Goal: Task Accomplishment & Management: Use online tool/utility

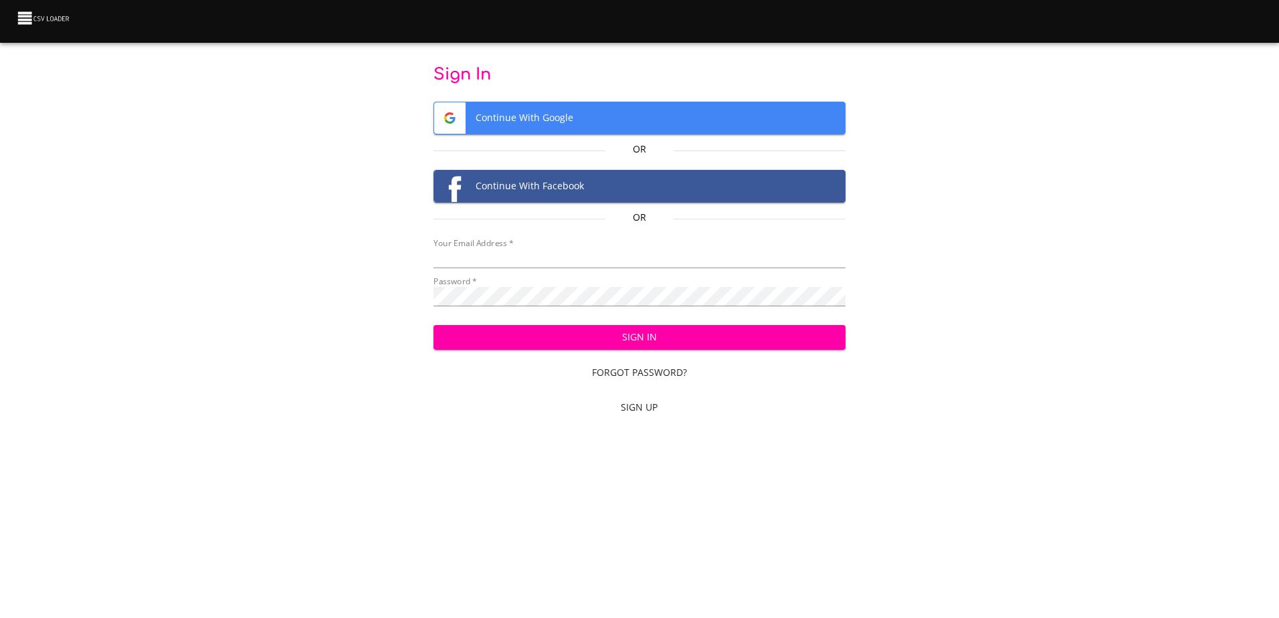
type input "mammothequipment10@gmail.com"
click at [559, 338] on span "Sign In" at bounding box center [639, 337] width 391 height 17
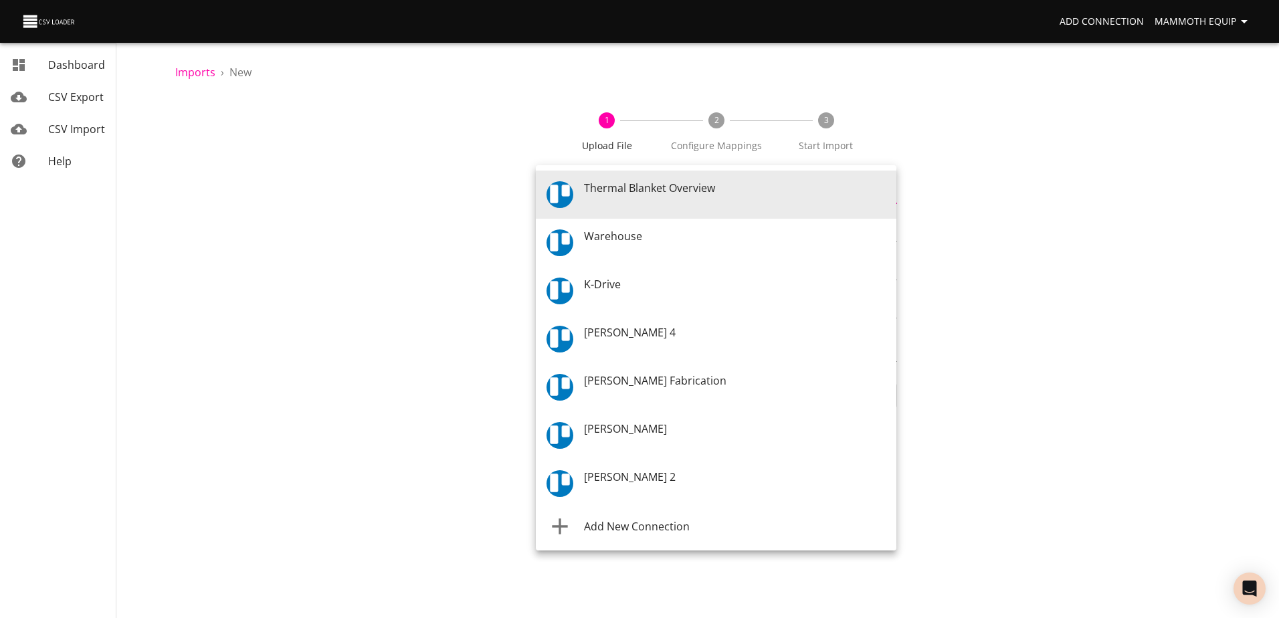
click at [888, 190] on body "Add Connection Mammoth Equip Dashboard CSV Export CSV Import Help Imports › New…" at bounding box center [639, 309] width 1279 height 618
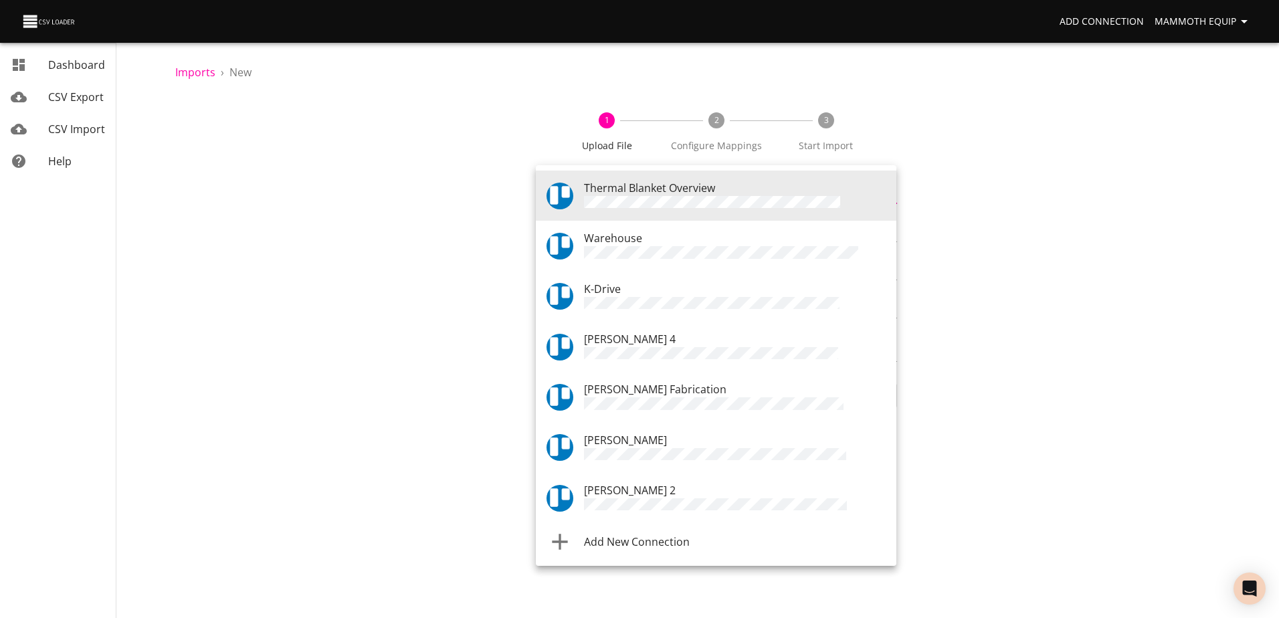
click at [650, 237] on div "Warehouse" at bounding box center [735, 245] width 302 height 31
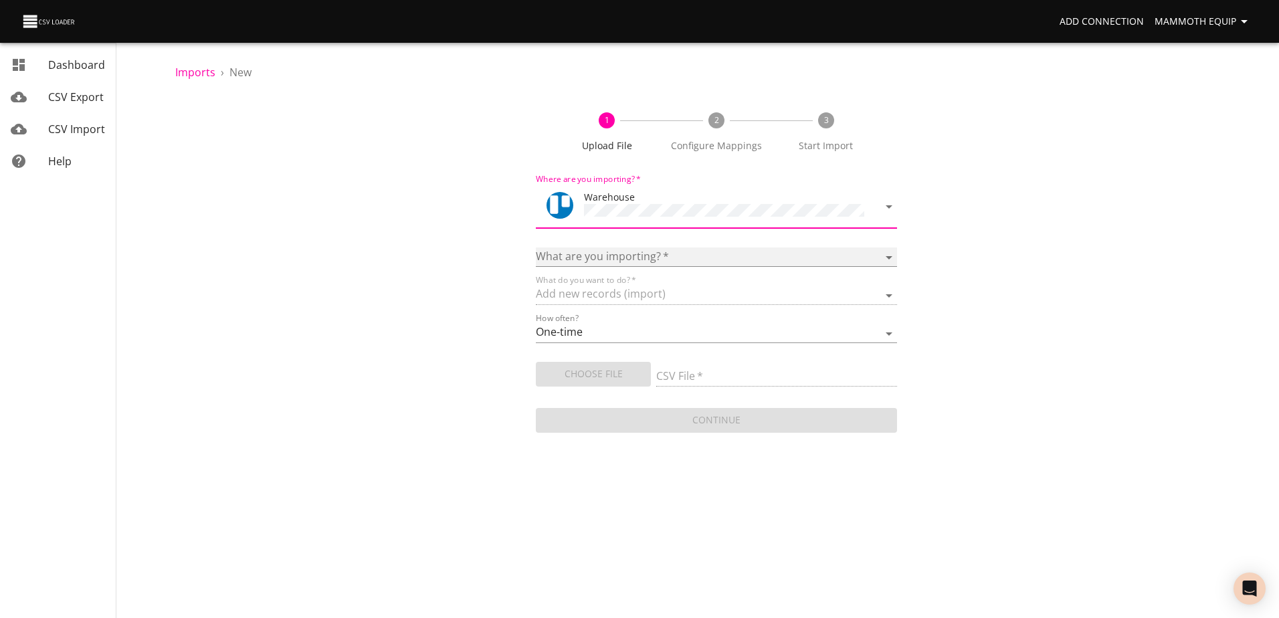
click at [887, 252] on select "Boards Cards Checkitems Checklists" at bounding box center [716, 256] width 361 height 19
select select "cards"
click at [536, 247] on select "Boards Cards Checkitems Checklists" at bounding box center [716, 256] width 361 height 19
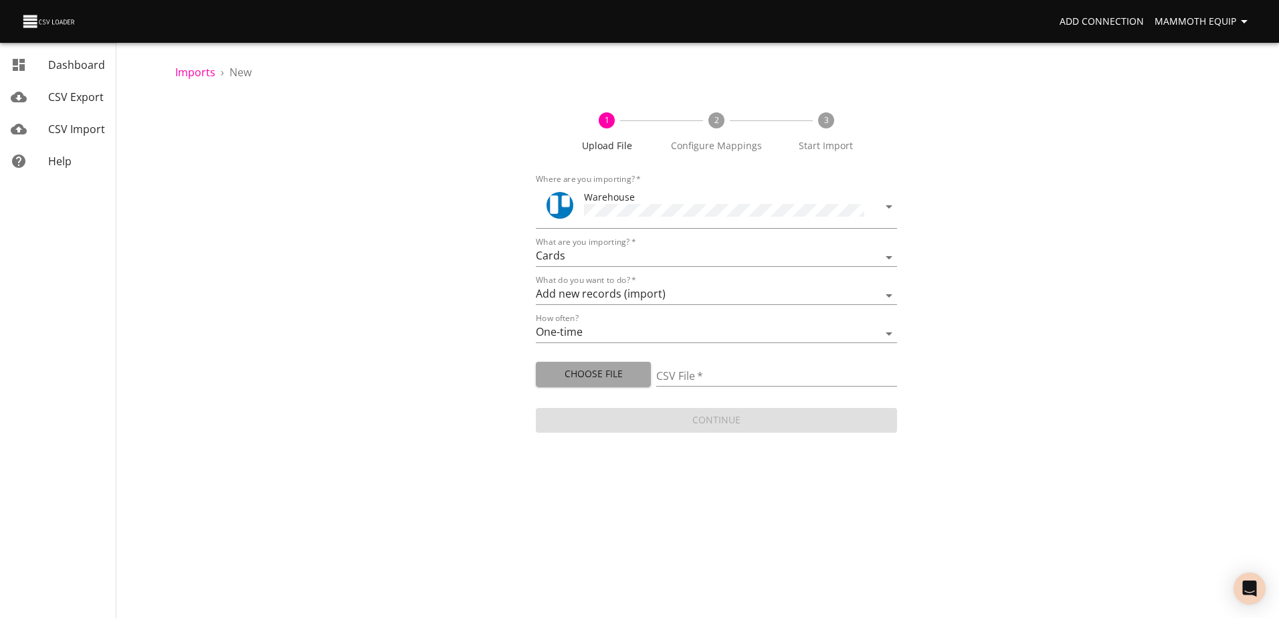
click at [589, 368] on span "Choose File" at bounding box center [593, 374] width 94 height 17
type input "Import1.xlsx"
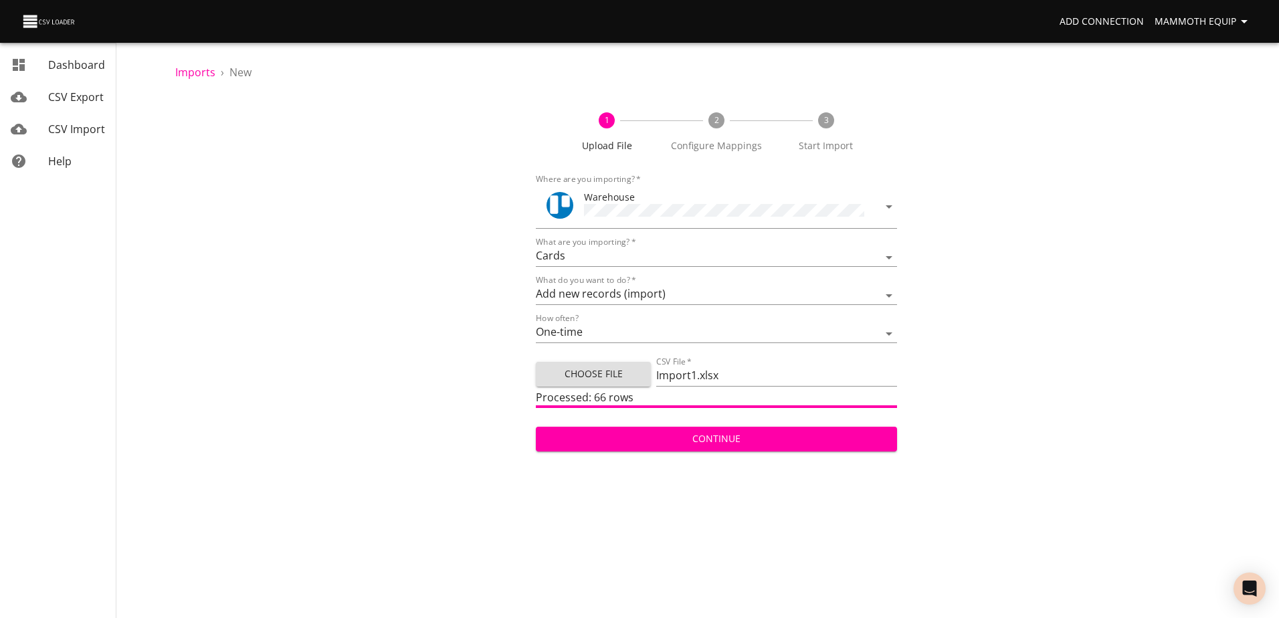
click at [663, 431] on span "Continue" at bounding box center [715, 439] width 339 height 17
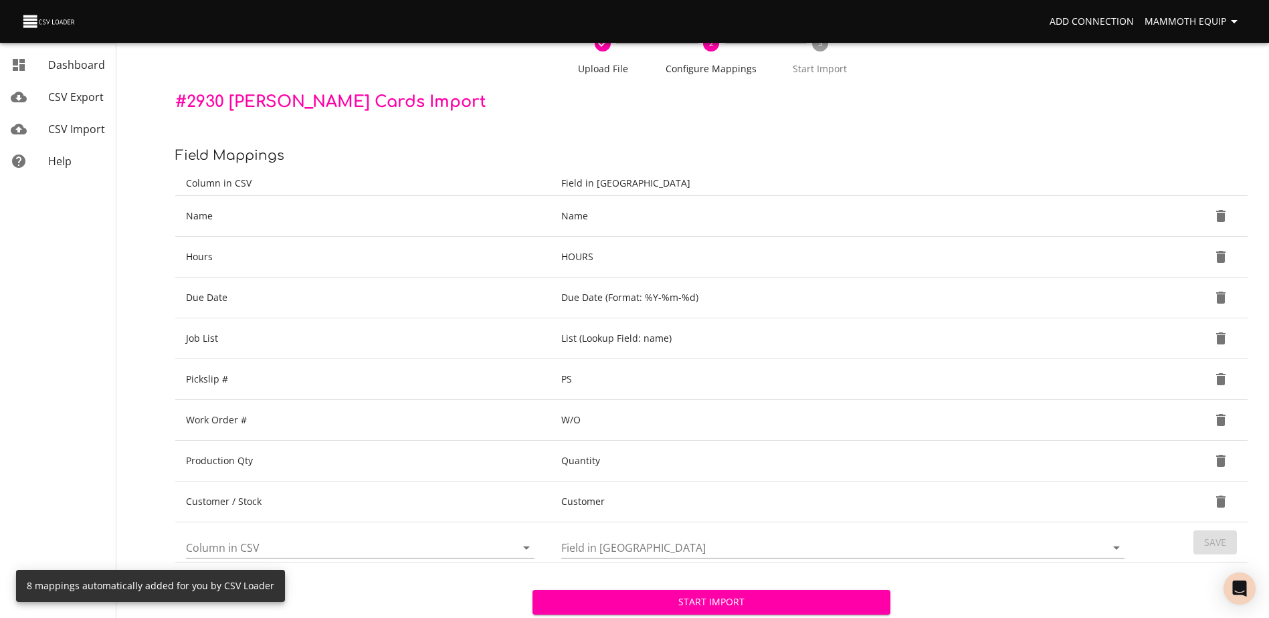
scroll to position [141, 0]
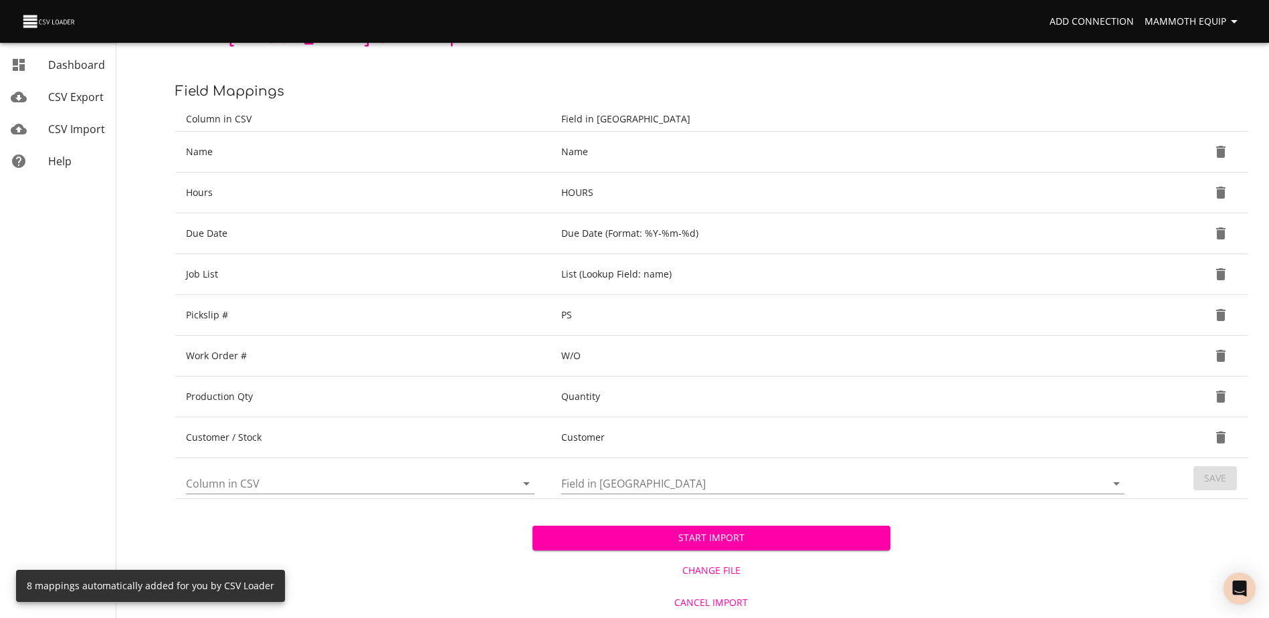
click at [663, 541] on span "Start Import" at bounding box center [711, 538] width 336 height 17
